Goal: Task Accomplishment & Management: Manage account settings

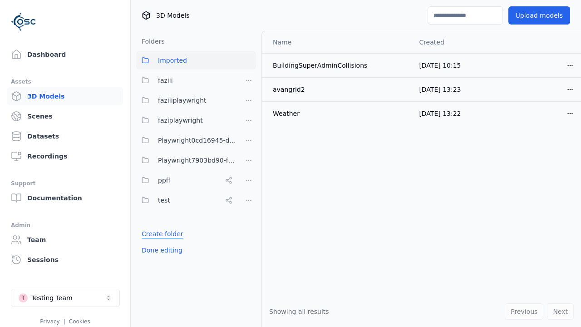
click at [159, 234] on link "Create folder" at bounding box center [163, 233] width 42 height 9
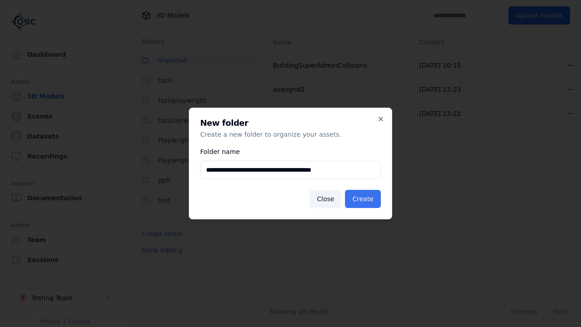
type input "**********"
click at [364, 199] on button "Create" at bounding box center [363, 199] width 36 height 18
click at [159, 258] on button "Done editing" at bounding box center [162, 250] width 52 height 16
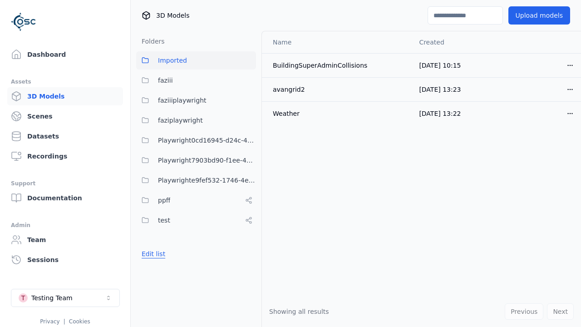
click at [152, 254] on button "Edit list" at bounding box center [153, 253] width 34 height 16
click at [249, 180] on html "Support Dashboard Assets 3D Models Scenes Datasets Recordings Support Documenta…" at bounding box center [290, 163] width 581 height 327
click at [249, 213] on div "Rename" at bounding box center [252, 213] width 61 height 15
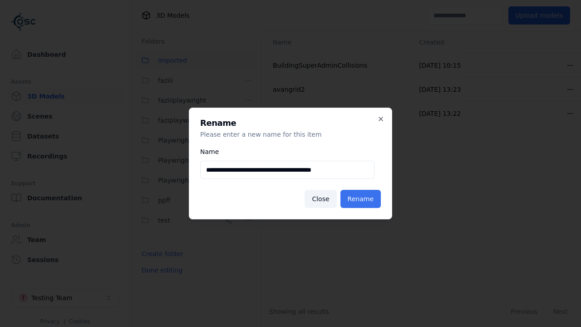
click at [287, 170] on input "**********" at bounding box center [287, 170] width 174 height 18
type input "**********"
click at [362, 199] on button "Rename" at bounding box center [360, 199] width 40 height 18
click at [159, 270] on button "Done editing" at bounding box center [162, 270] width 52 height 16
click at [152, 262] on button "Done editing" at bounding box center [162, 270] width 52 height 16
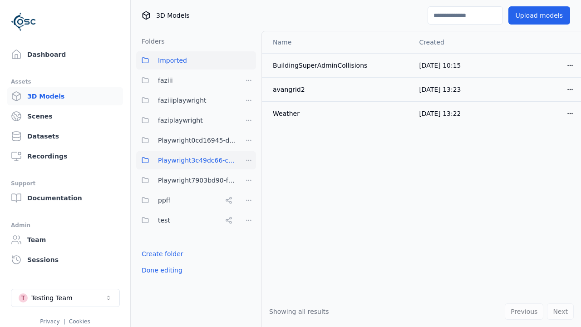
click at [249, 160] on html "Support Dashboard Assets 3D Models Scenes Datasets Recordings Support Documenta…" at bounding box center [290, 163] width 581 height 327
click at [249, 208] on div "Delete" at bounding box center [252, 208] width 61 height 15
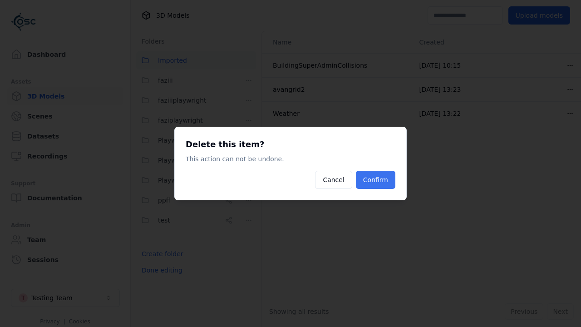
click at [377, 180] on button "Confirm" at bounding box center [375, 180] width 39 height 18
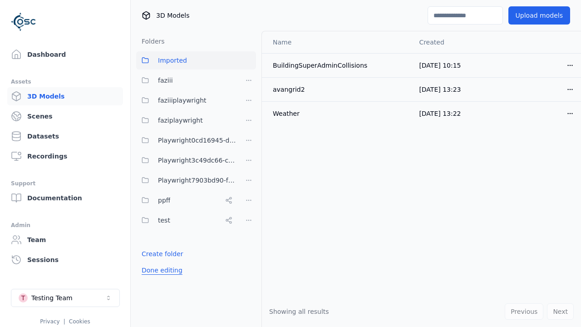
click at [159, 270] on button "Done editing" at bounding box center [162, 270] width 52 height 16
